Goal: Transaction & Acquisition: Purchase product/service

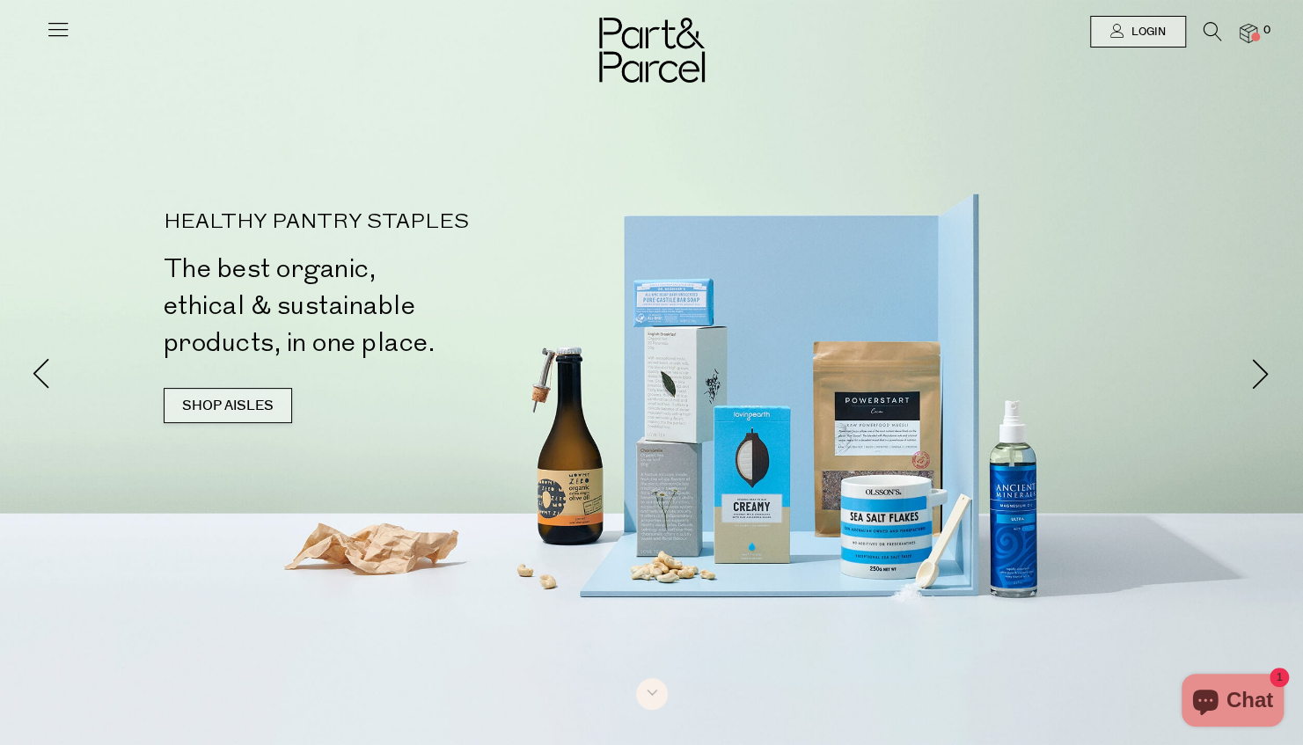
click at [229, 405] on link "SHOP AISLES" at bounding box center [228, 405] width 128 height 35
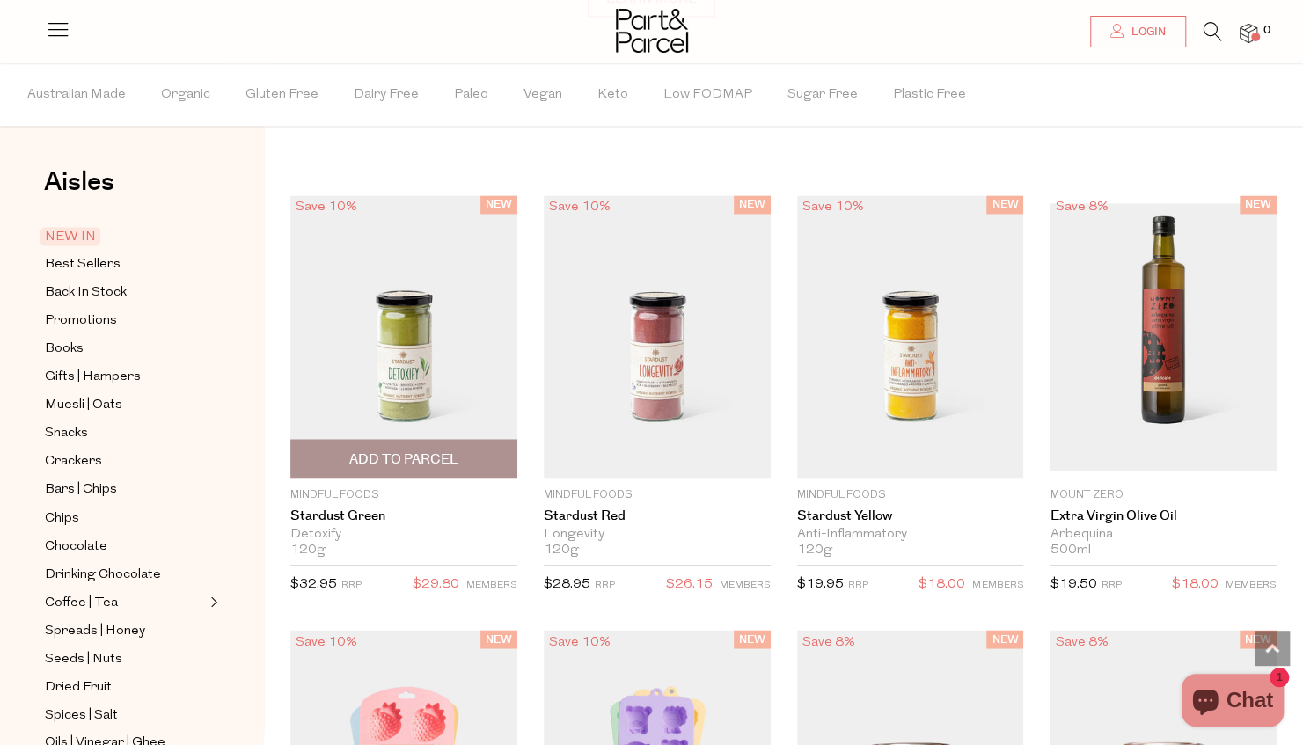
scroll to position [1489, 0]
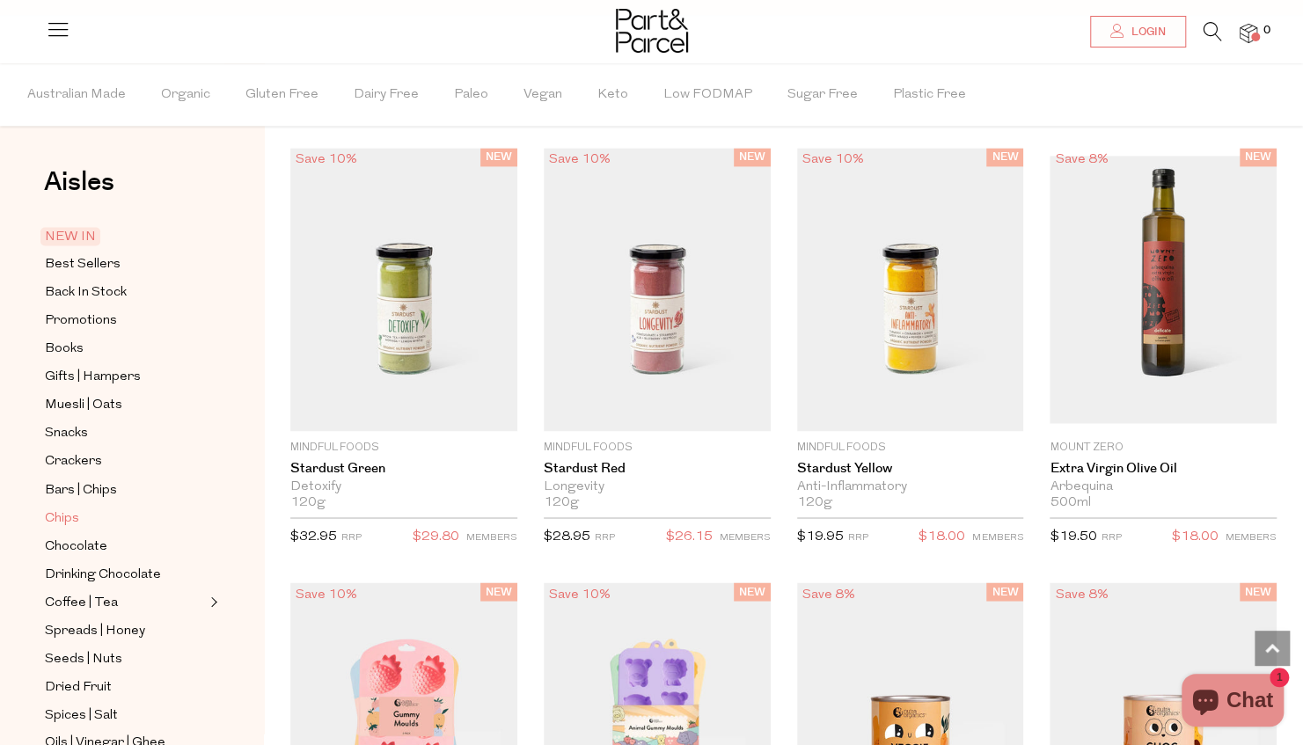
click at [80, 507] on link "Chips" at bounding box center [125, 518] width 160 height 22
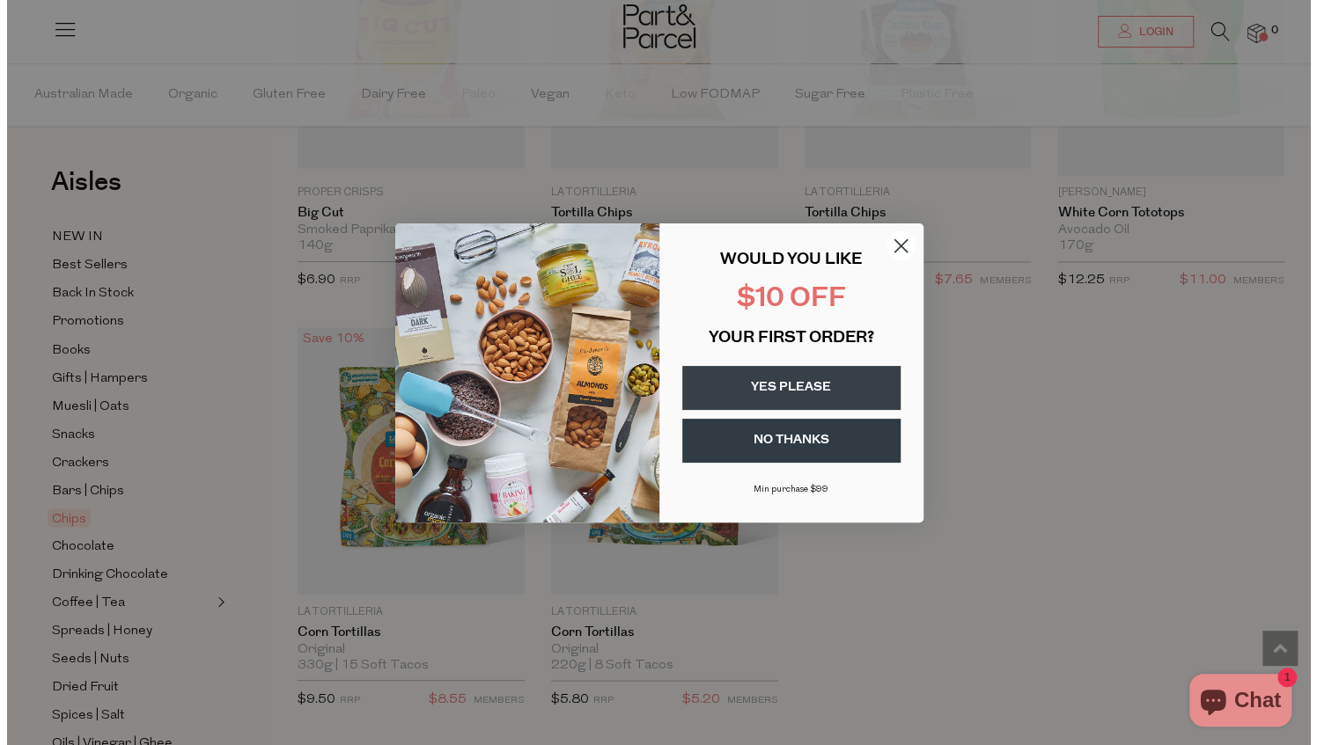
scroll to position [1623, 0]
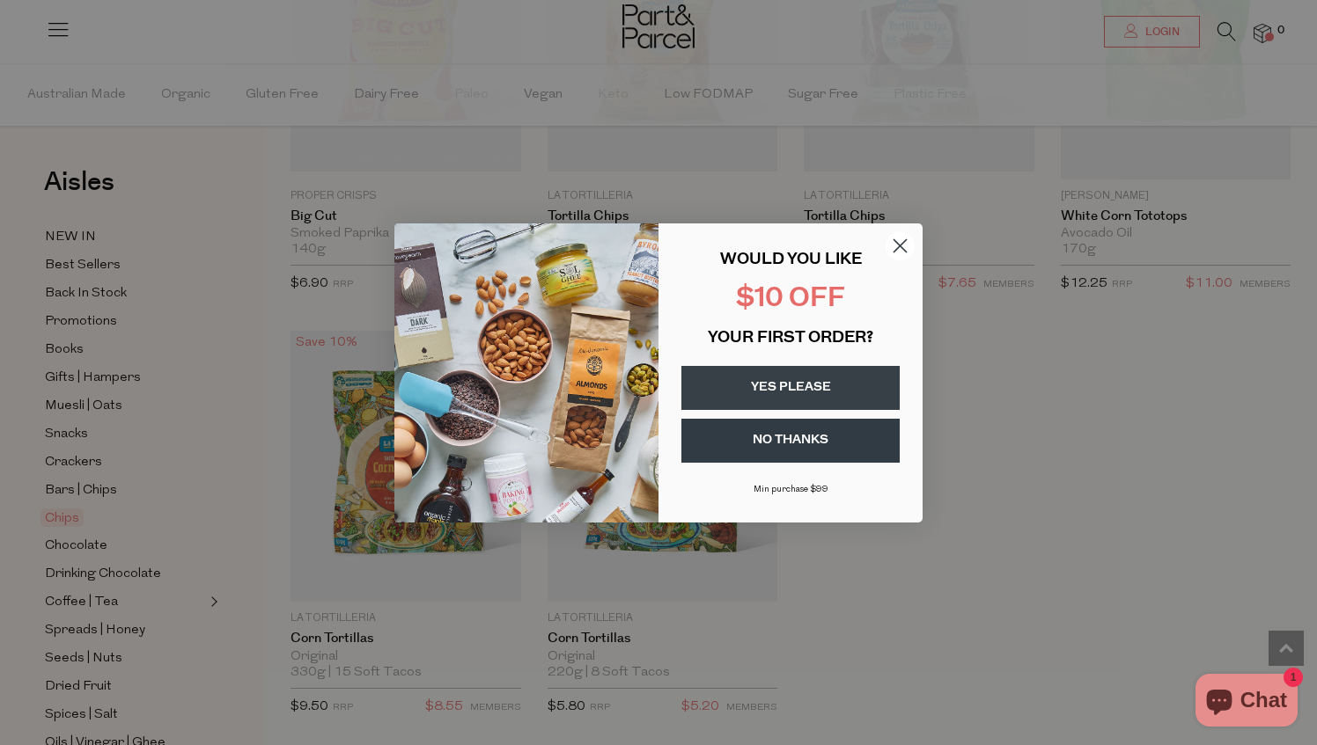
click at [895, 233] on circle "Close dialog" at bounding box center [899, 245] width 29 height 29
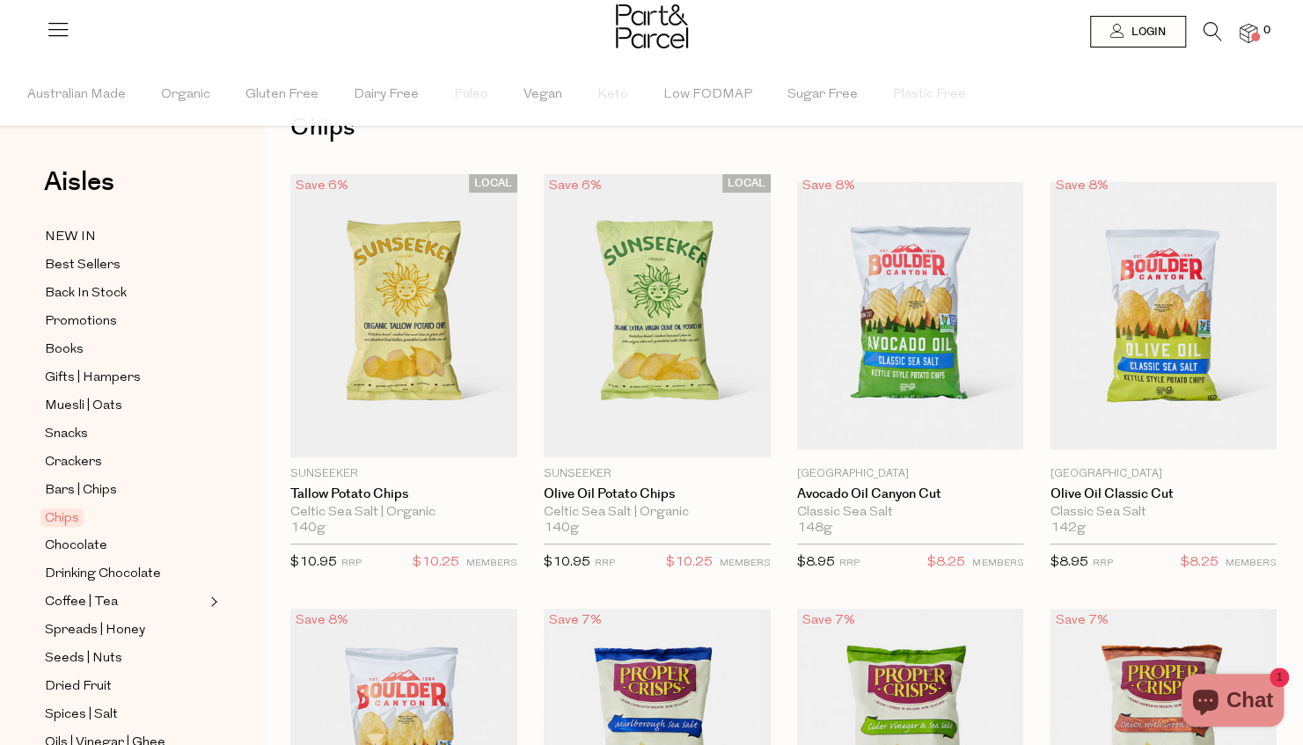
scroll to position [0, 0]
